Goal: Task Accomplishment & Management: Complete application form

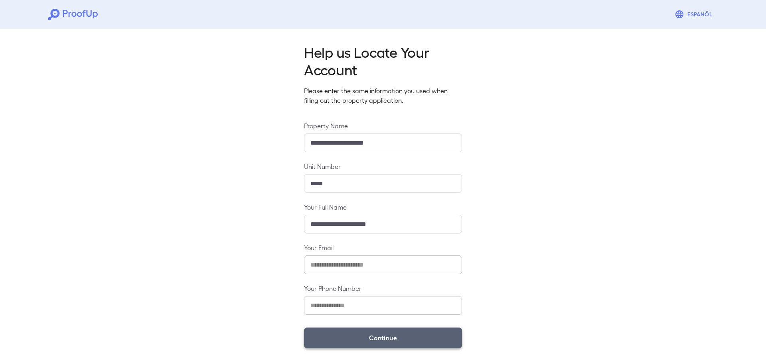
click at [379, 342] on button "Continue" at bounding box center [383, 338] width 158 height 21
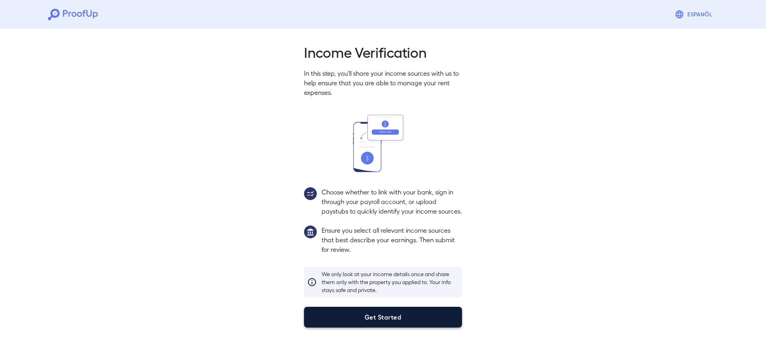
click at [382, 321] on button "Get Started" at bounding box center [383, 317] width 158 height 21
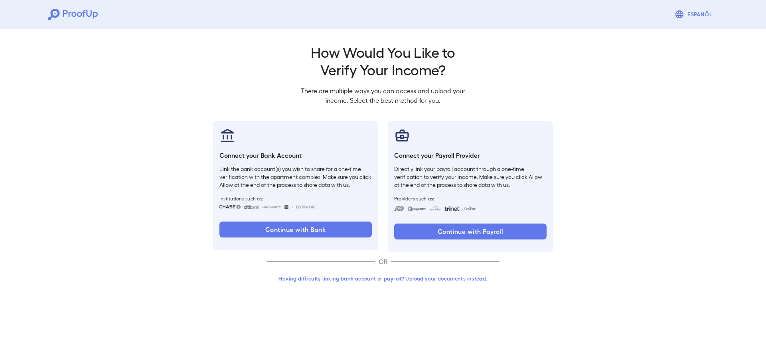
click at [384, 279] on button "Having difficulty linking bank account or payroll? Upload your documents instea…" at bounding box center [382, 279] width 233 height 14
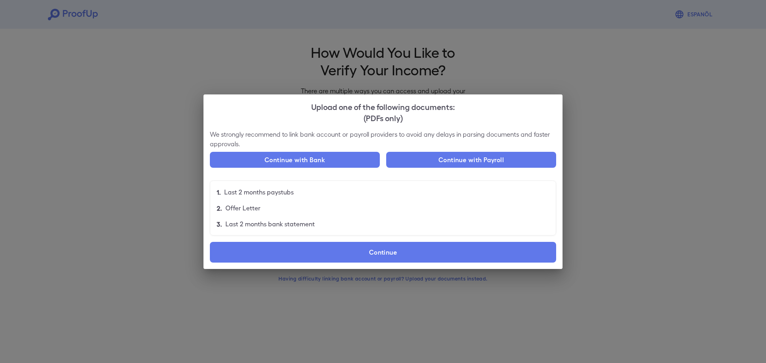
click at [342, 235] on ul "1. Last 2 months paystubs 2. Offer Letter 3. Last 2 months bank statement" at bounding box center [383, 208] width 346 height 55
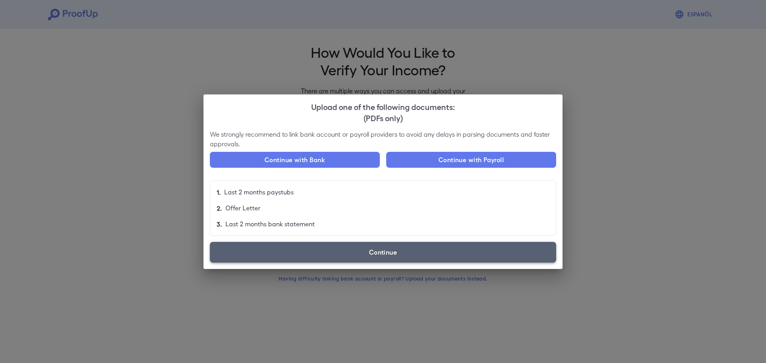
click at [339, 242] on label "Continue" at bounding box center [383, 252] width 346 height 21
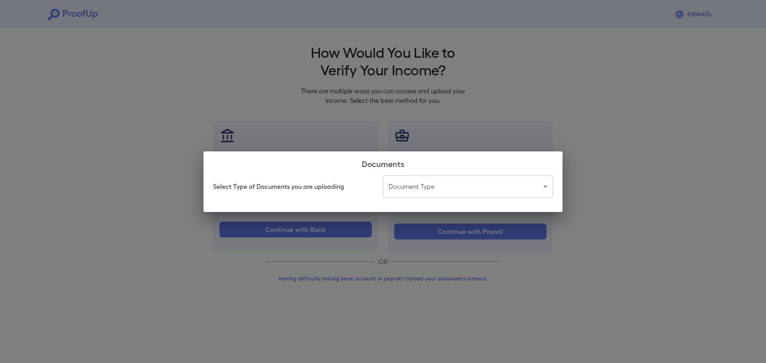
click at [465, 189] on body "Espanõl Go back How Would You Like to Verify Your Income? There are multiple wa…" at bounding box center [383, 152] width 766 height 305
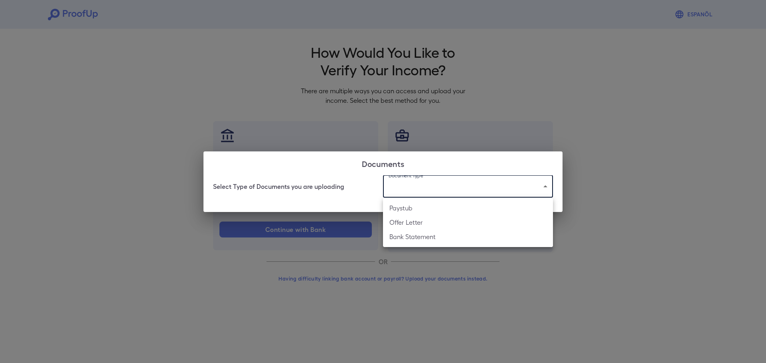
click at [437, 207] on li "Paystub" at bounding box center [468, 208] width 170 height 14
type input "*******"
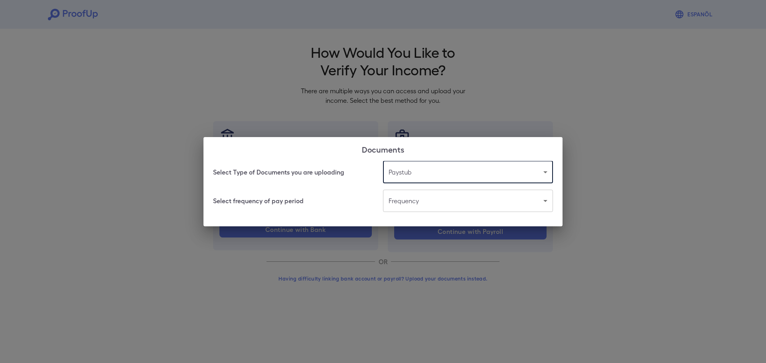
click at [437, 203] on body "Espanõl Go back How Would You Like to Verify Your Income? There are multiple wa…" at bounding box center [383, 152] width 766 height 305
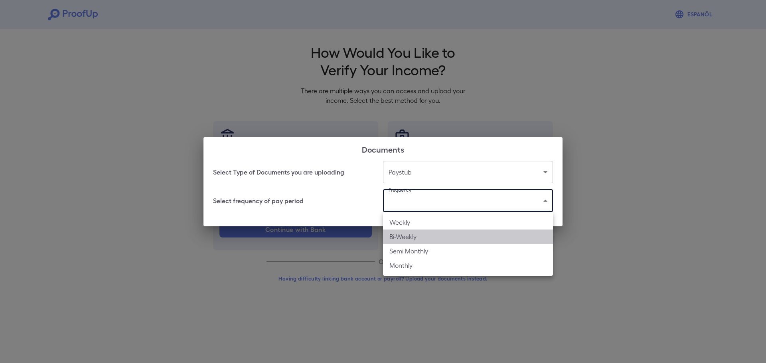
click at [423, 235] on li "Bi-Weekly" at bounding box center [468, 237] width 170 height 14
type input "*********"
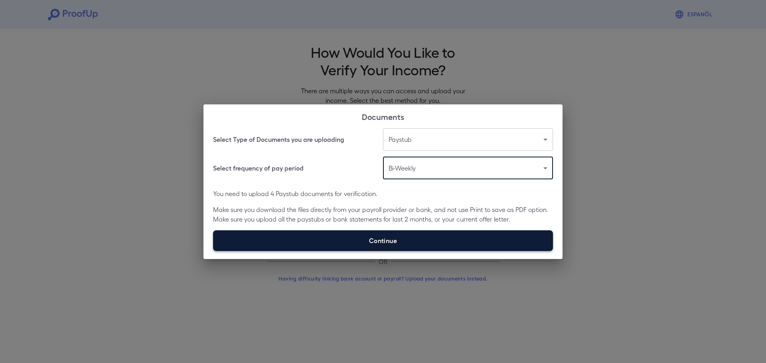
click at [394, 241] on label "Continue" at bounding box center [383, 240] width 340 height 21
click at [213, 251] on input "Continue" at bounding box center [213, 251] width 0 height 0
type input "**********"
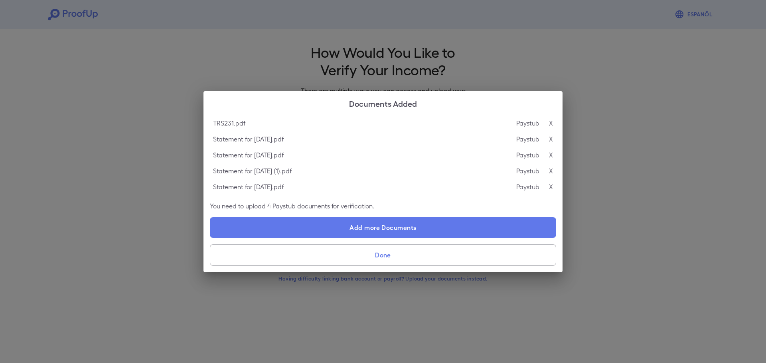
click at [398, 257] on button "Done" at bounding box center [383, 255] width 346 height 22
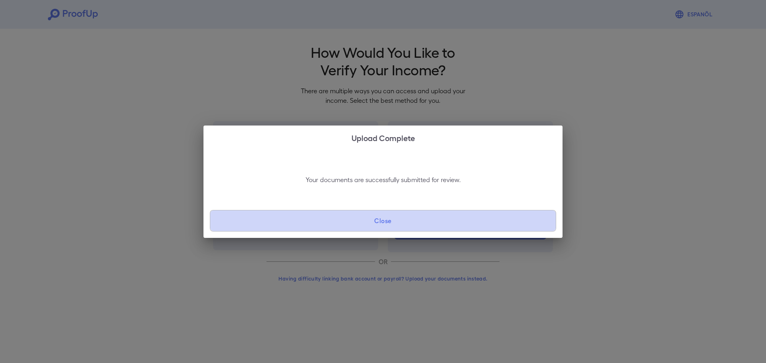
click at [408, 221] on button "Close" at bounding box center [383, 221] width 346 height 22
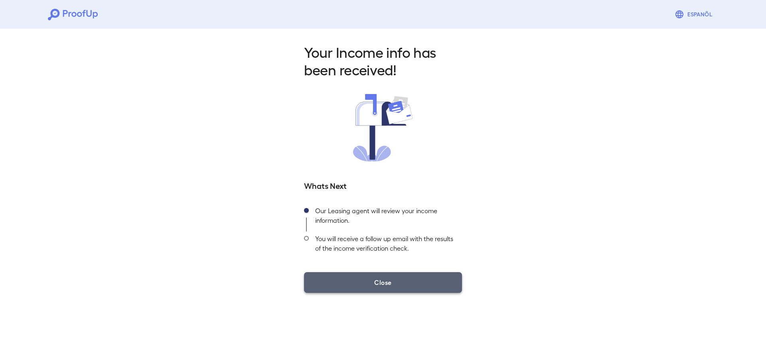
click at [379, 276] on button "Close" at bounding box center [383, 282] width 158 height 21
